Goal: Task Accomplishment & Management: Use online tool/utility

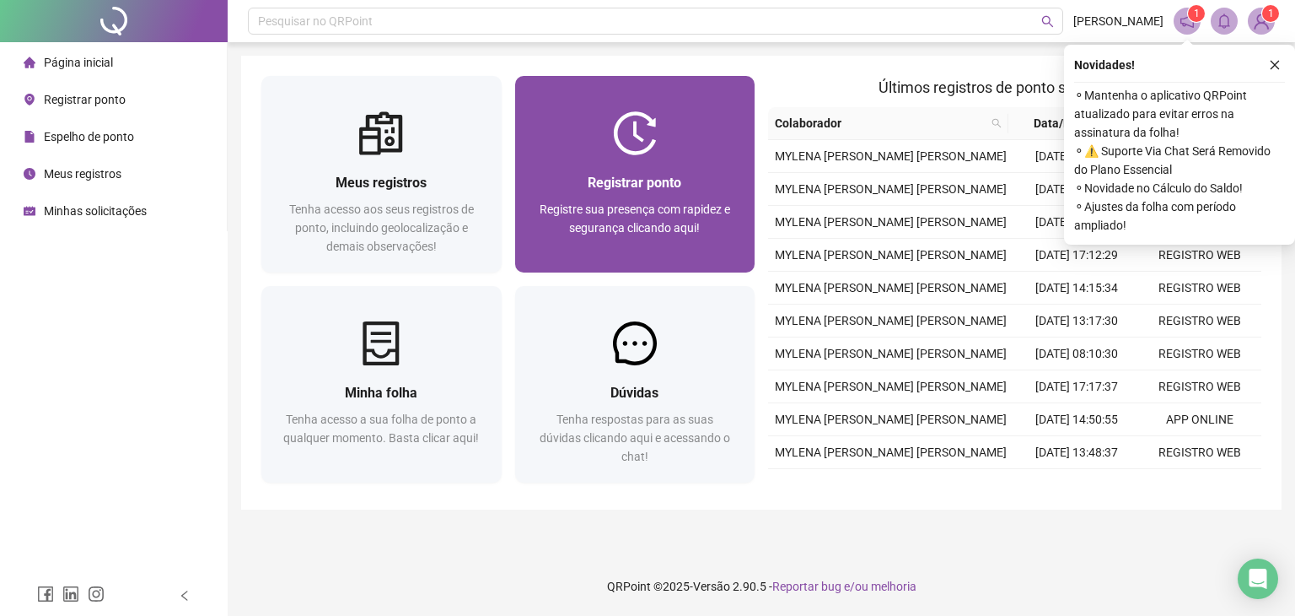
click at [638, 136] on img at bounding box center [635, 133] width 44 height 44
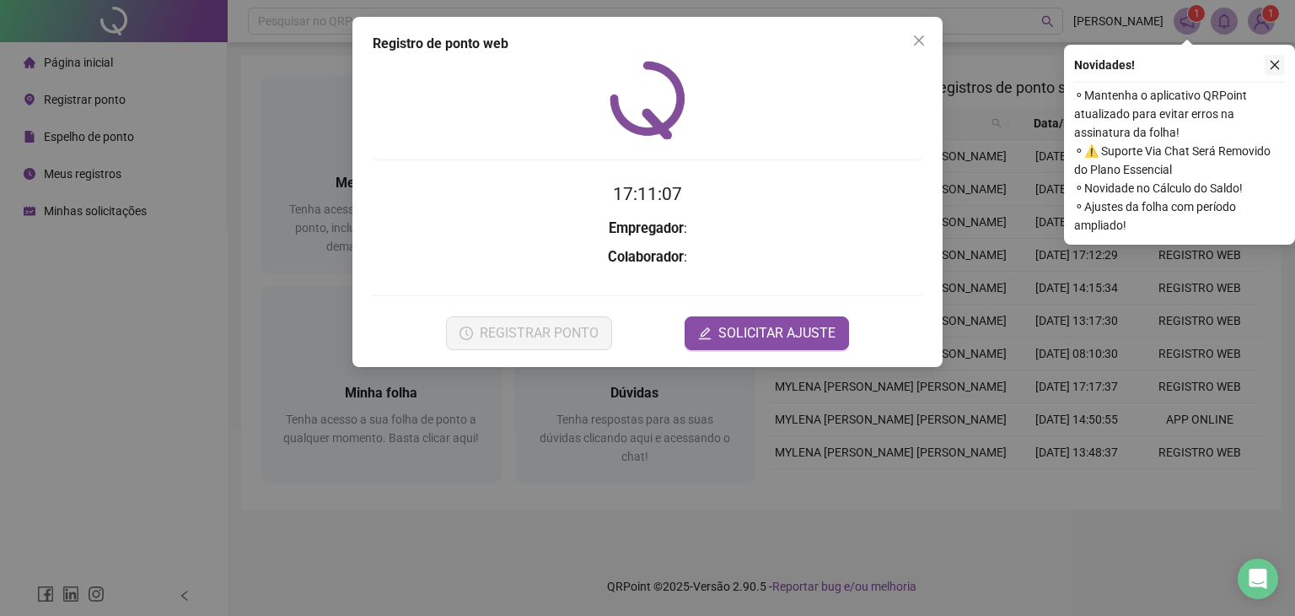
click at [1279, 64] on icon "close" at bounding box center [1275, 65] width 12 height 12
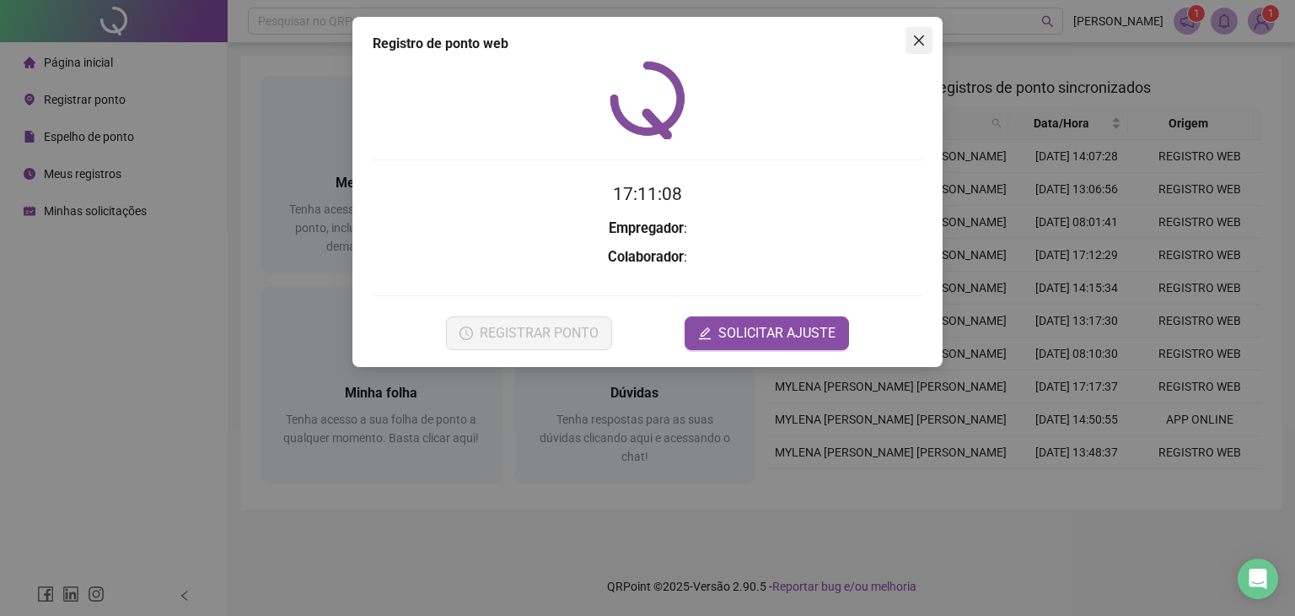
click at [920, 38] on icon "close" at bounding box center [919, 40] width 13 height 13
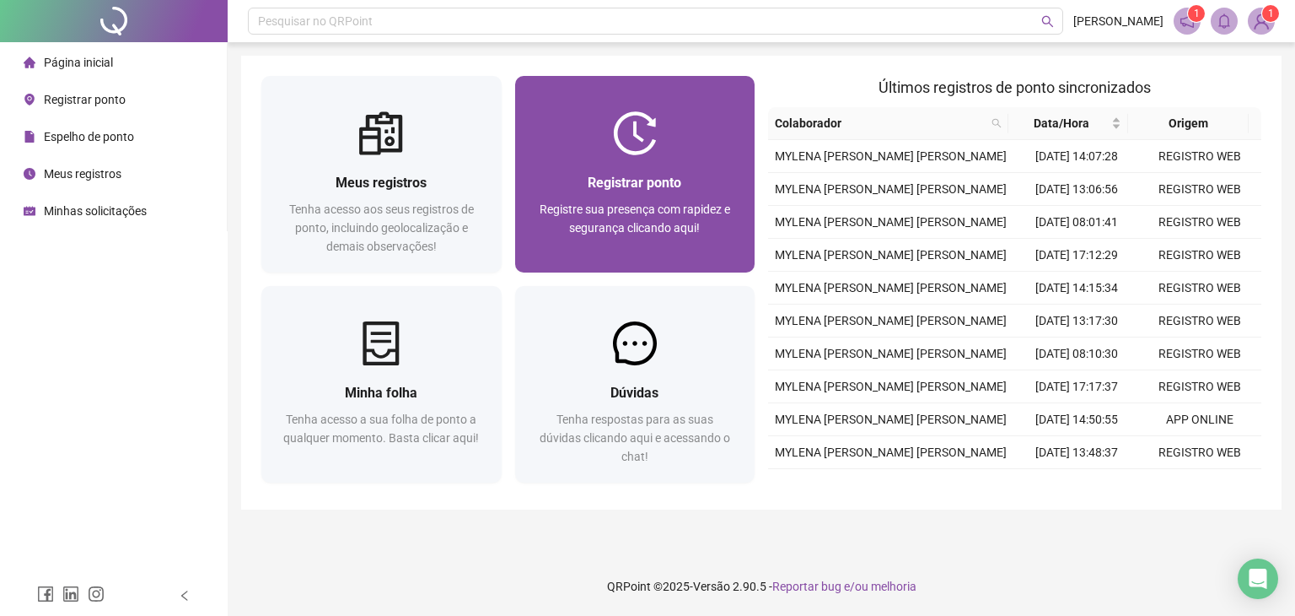
click at [641, 175] on span "Registrar ponto" at bounding box center [635, 183] width 94 height 16
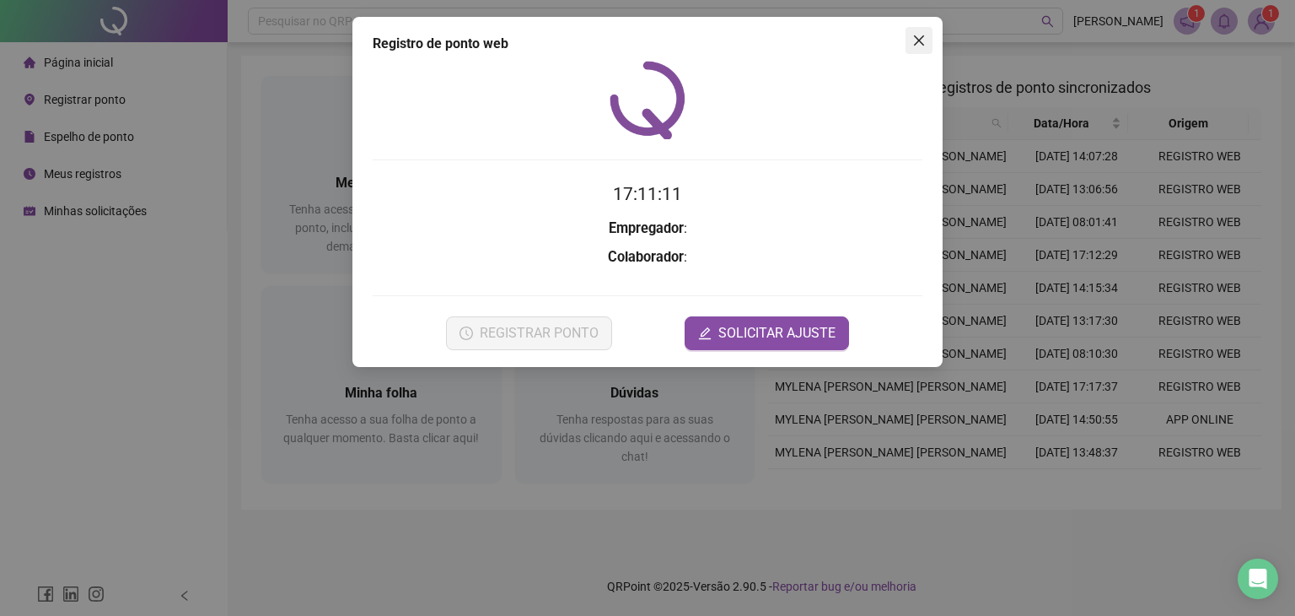
click at [918, 42] on icon "close" at bounding box center [919, 40] width 13 height 13
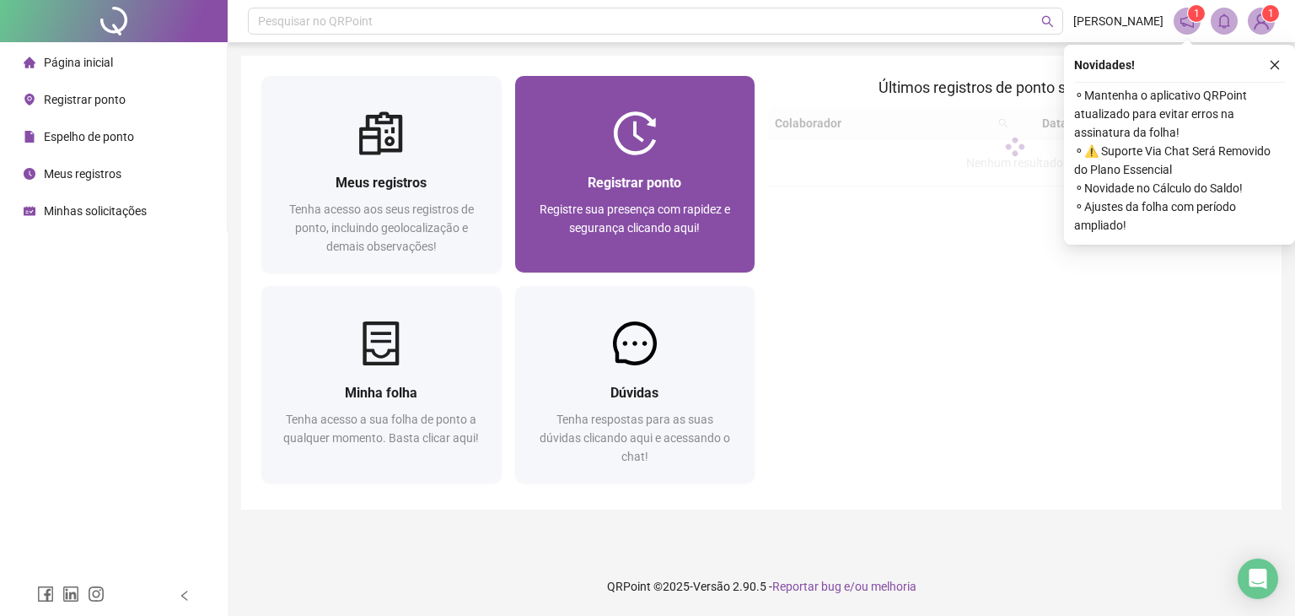
click at [689, 128] on div at bounding box center [635, 133] width 240 height 44
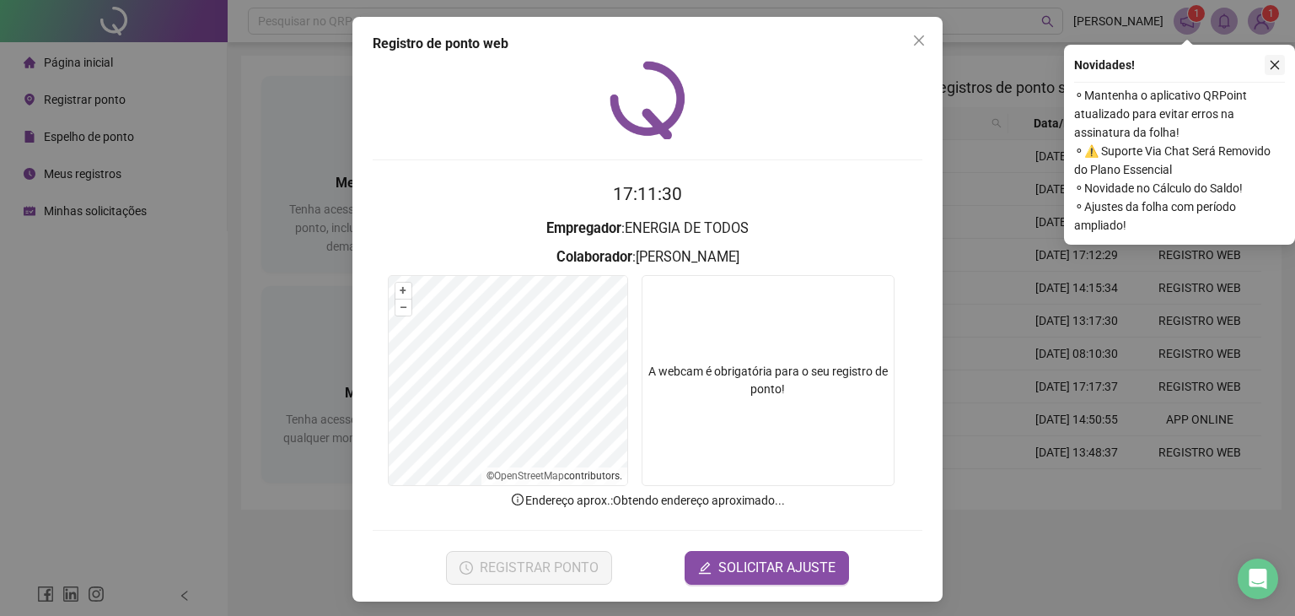
click at [1277, 65] on icon "close" at bounding box center [1275, 65] width 12 height 12
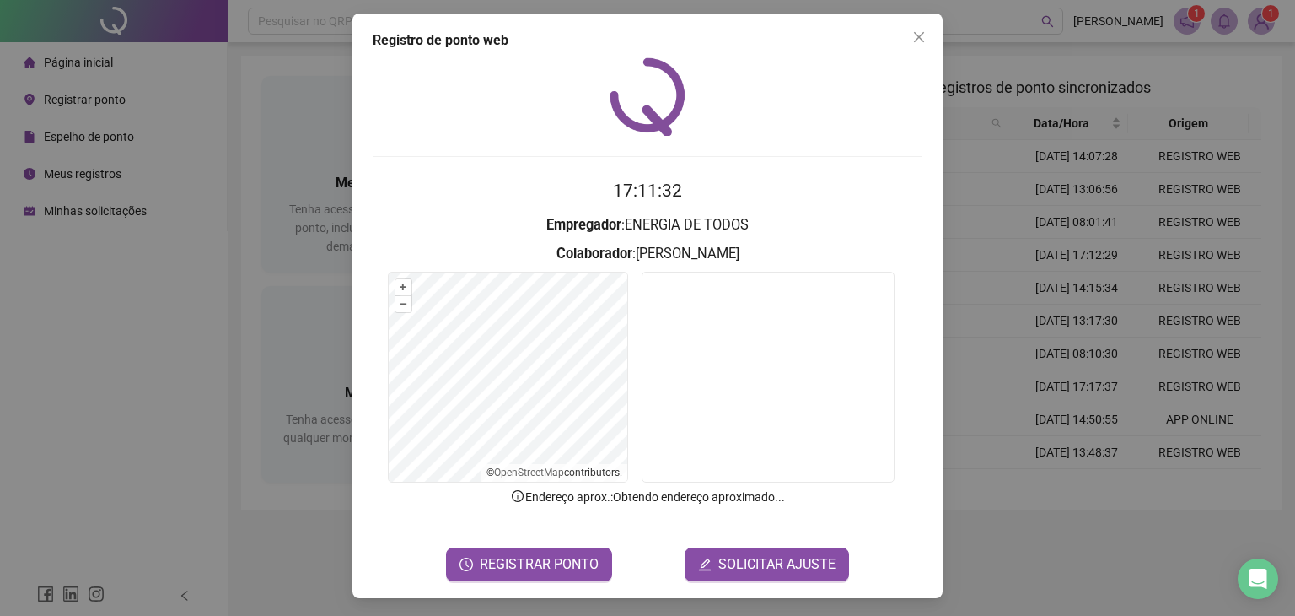
scroll to position [4, 0]
click at [509, 557] on span "REGISTRAR PONTO" at bounding box center [539, 563] width 119 height 20
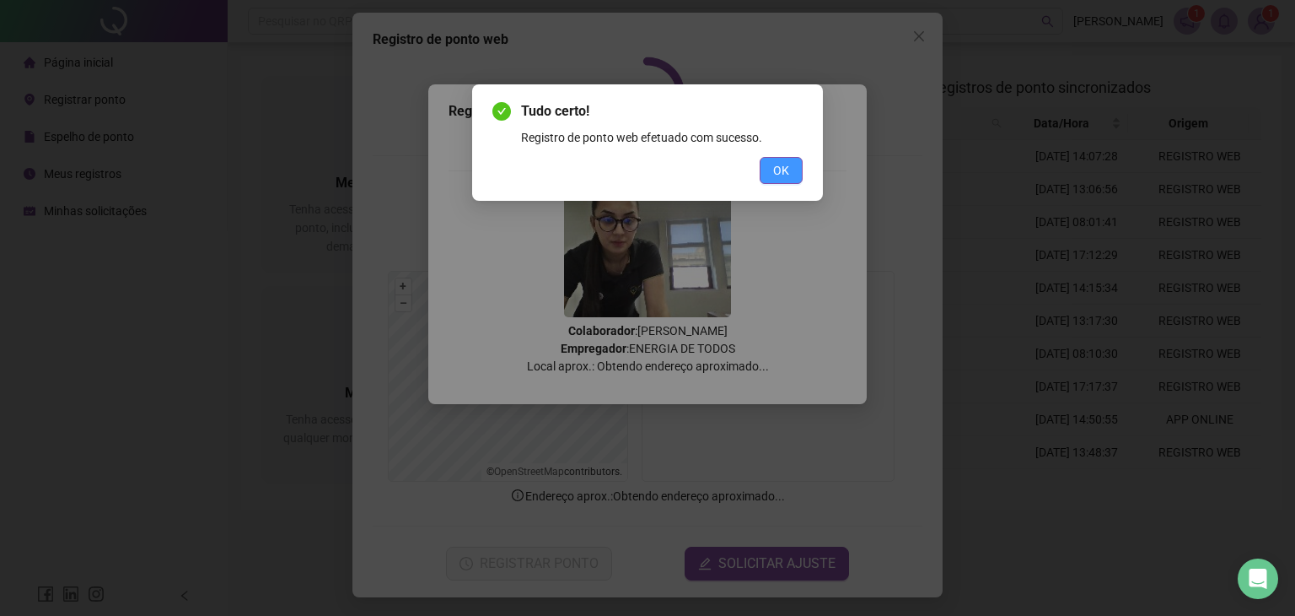
click at [761, 165] on button "OK" at bounding box center [781, 170] width 43 height 27
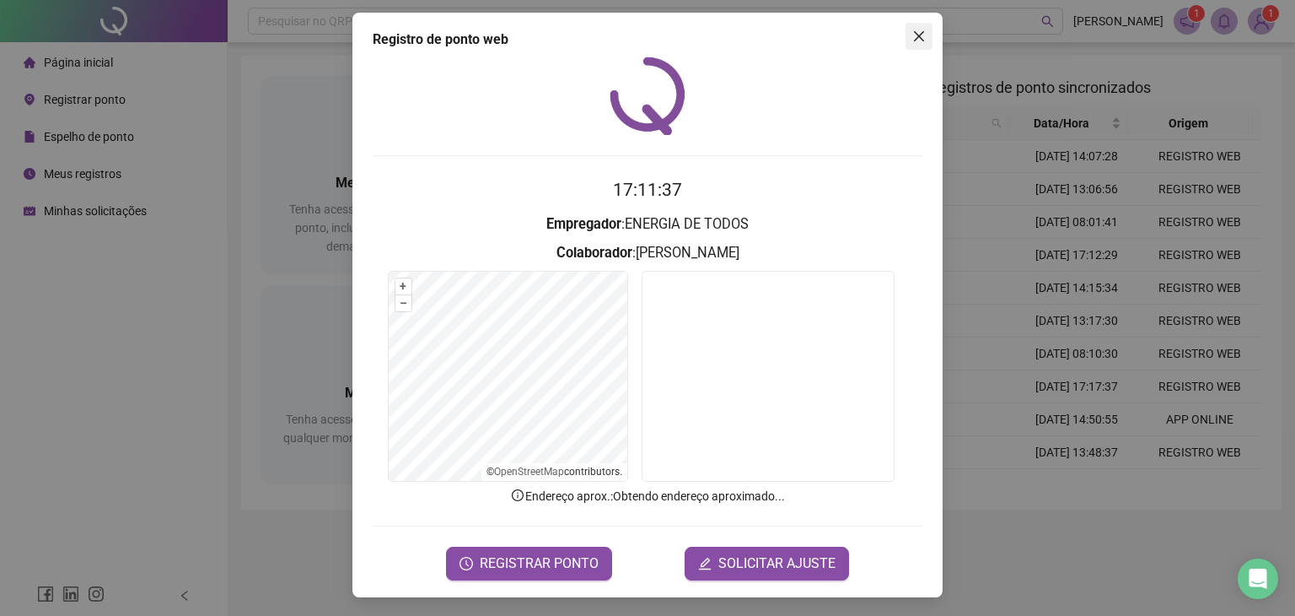
click at [913, 38] on icon "close" at bounding box center [919, 36] width 13 height 13
